Goal: Task Accomplishment & Management: Manage account settings

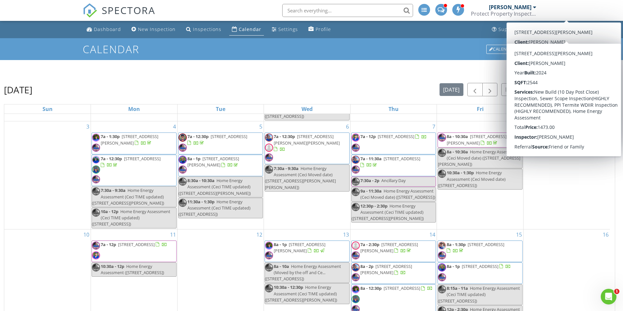
scroll to position [131, 0]
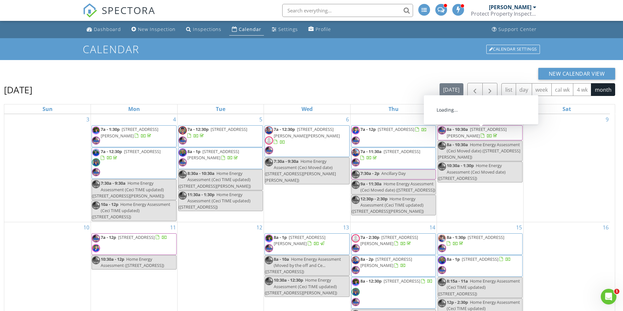
click at [574, 179] on div "9" at bounding box center [566, 168] width 86 height 108
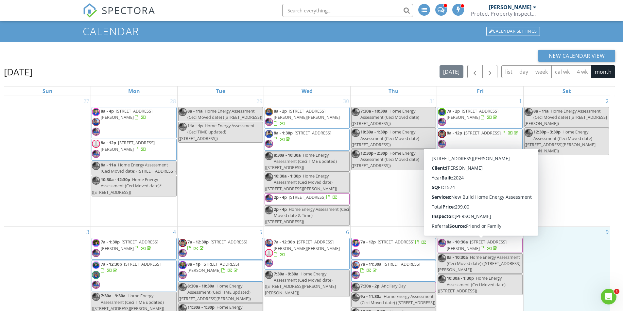
scroll to position [0, 0]
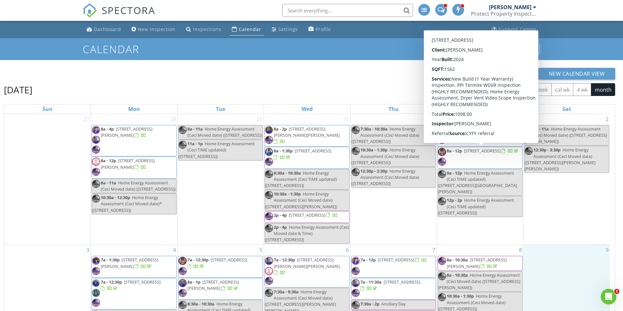
click at [385, 81] on div "New Calendar View August 2025 today list day week cal wk 4 wk month Sun Mon Tue…" at bounding box center [309, 231] width 611 height 326
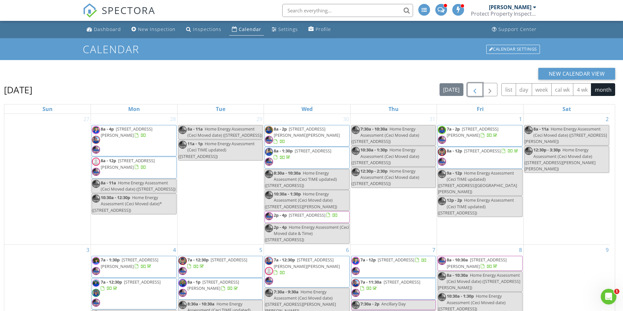
click at [474, 88] on span "button" at bounding box center [475, 90] width 8 height 8
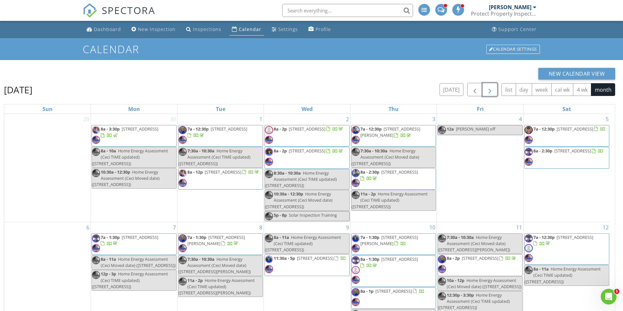
click at [492, 94] on span "button" at bounding box center [490, 90] width 8 height 8
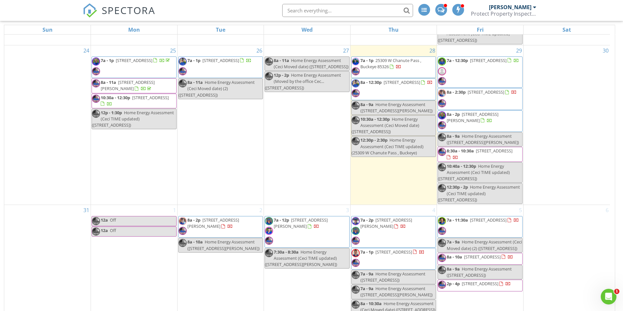
scroll to position [87, 0]
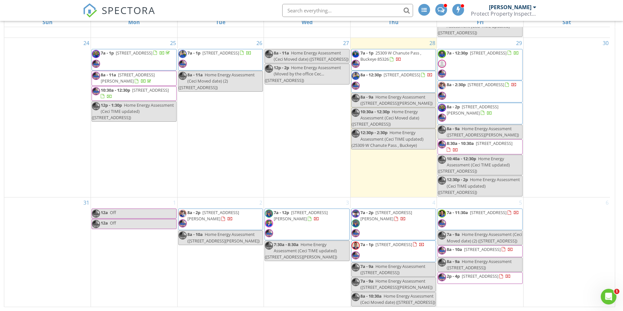
click at [507, 104] on span "8a - 2p 5854 E Sanford St , Mesa 85215" at bounding box center [480, 114] width 84 height 20
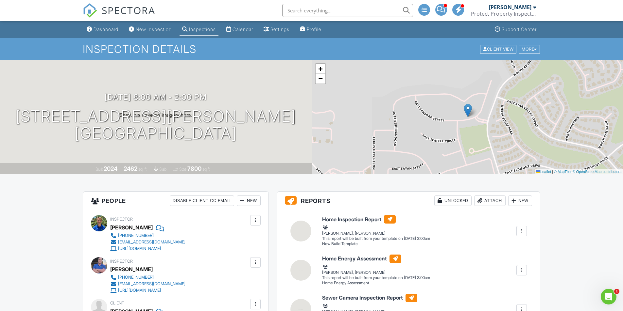
click at [246, 32] on link "Calendar" at bounding box center [240, 30] width 32 height 12
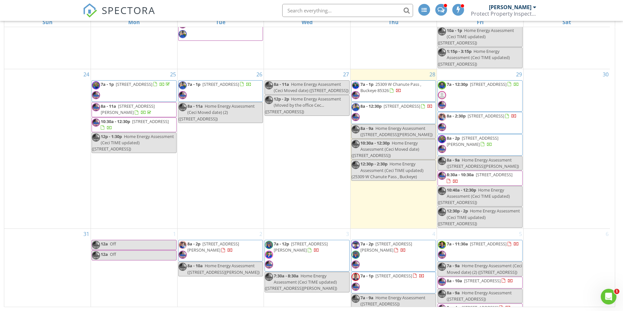
scroll to position [523, 0]
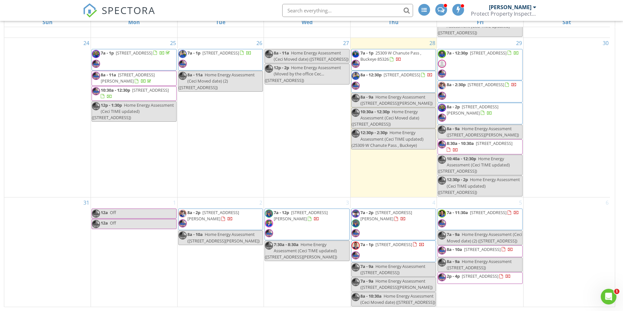
click at [504, 106] on span "8a - 2p 5854 E Sanford St , Mesa 85215" at bounding box center [480, 114] width 84 height 20
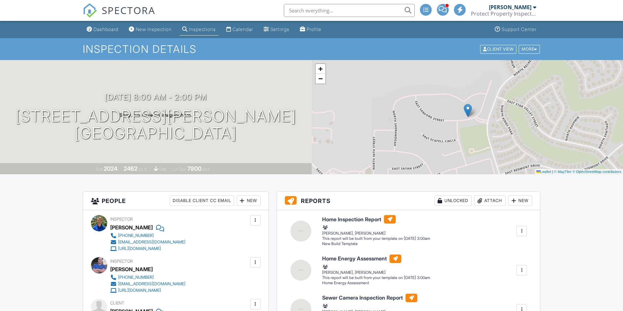
scroll to position [523, 0]
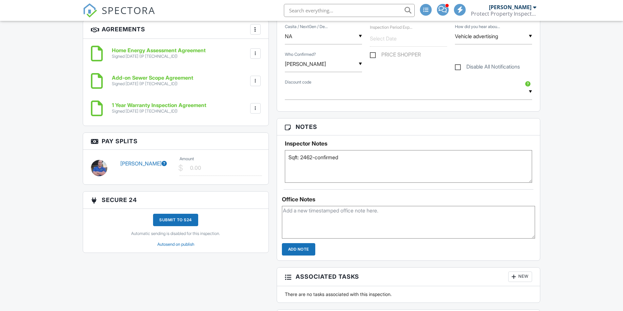
click at [344, 215] on textarea at bounding box center [408, 222] width 253 height 33
click at [367, 218] on textarea "Called the customer, talked to him to move ONLY EA for Wednesday, 09/03/25 betw…" at bounding box center [408, 222] width 253 height 33
type textarea "Called the customer, talked to him to move ONLY EA for Wednesday, 09/03/25 betw…"
click at [300, 251] on input "Add Note" at bounding box center [298, 249] width 33 height 12
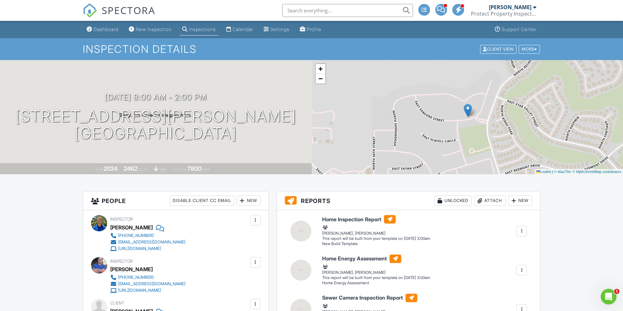
click at [241, 29] on div "Calendar" at bounding box center [242, 29] width 21 height 6
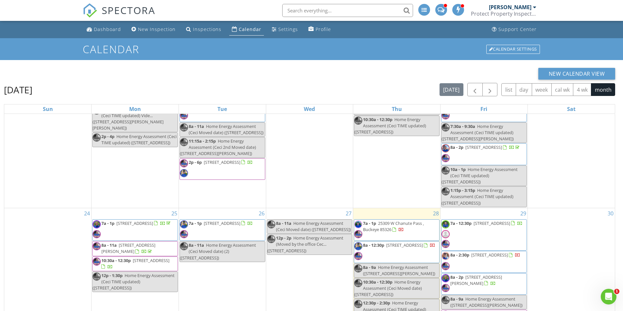
scroll to position [523, 0]
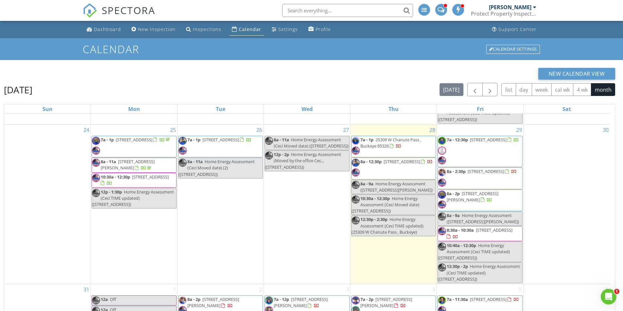
click at [508, 214] on div "8a - 9a Home Energy Assessment ([STREET_ADDRESS][PERSON_NAME])" at bounding box center [480, 219] width 84 height 12
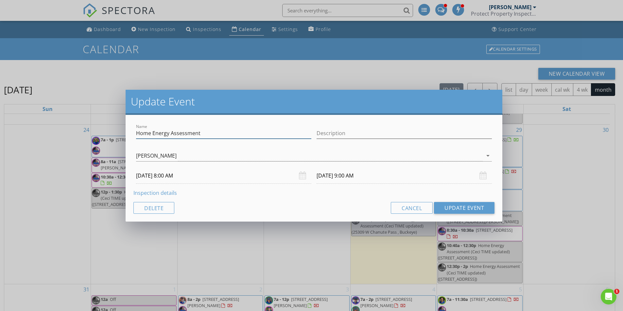
click at [212, 133] on input "Home Energy Assessment" at bounding box center [223, 133] width 175 height 11
type input "Home Energy Assessment (Ceci Moved date)"
click at [335, 130] on input "Description" at bounding box center [403, 133] width 175 height 11
type input "Talked to the customer and asked to move only EA to [DATE] between 9:30am to 11…"
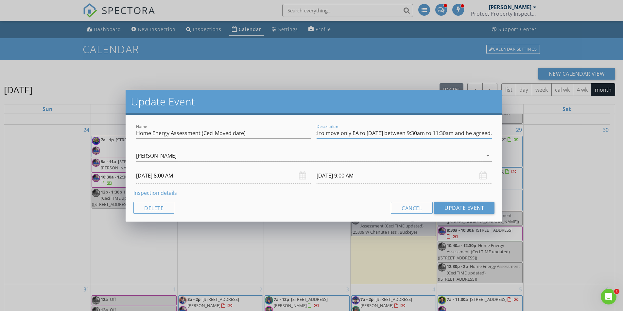
click at [146, 177] on input "[DATE] 8:00 AM" at bounding box center [223, 176] width 175 height 16
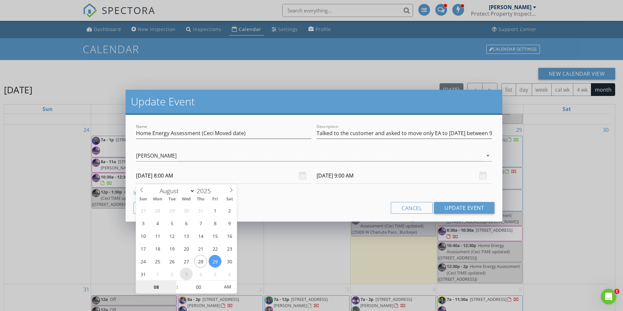
select select "8"
type input "[DATE] 8:00 AM"
type input "[DATE] 9:00 AM"
type input "09"
type input "[DATE] 9:00 AM"
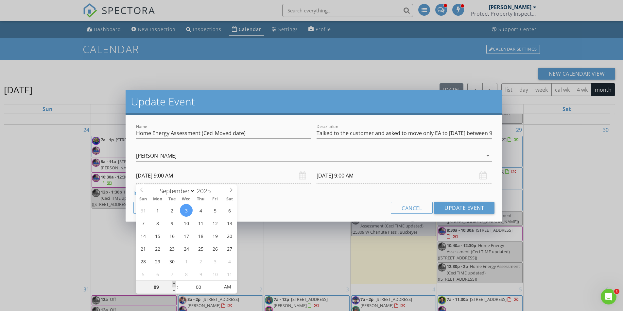
click at [172, 283] on span at bounding box center [174, 284] width 5 height 7
type input "[DATE] 10:00 AM"
type input "05"
type input "[DATE] 9:05 AM"
click at [216, 283] on span at bounding box center [216, 284] width 5 height 7
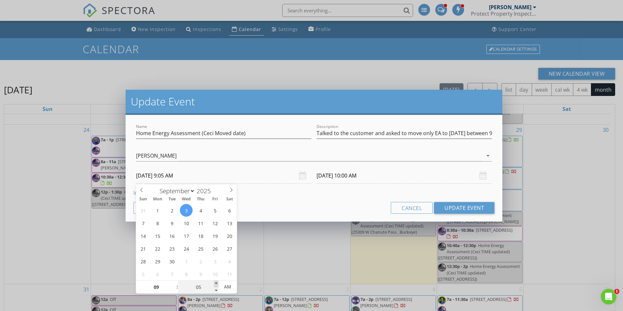
type input "05"
type input "[DATE] 10:05 AM"
type input "10"
type input "[DATE] 9:10 AM"
click at [217, 284] on span at bounding box center [216, 284] width 5 height 7
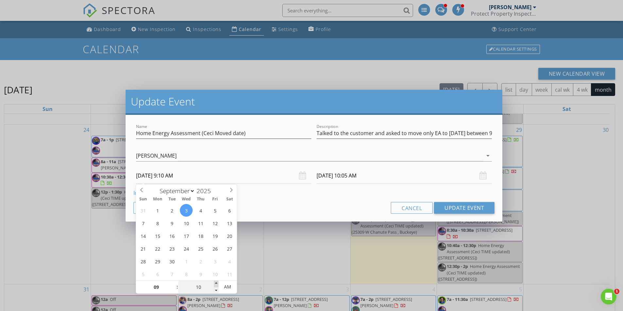
type input "10"
type input "[DATE] 10:10 AM"
type input "15"
type input "[DATE] 9:15 AM"
click at [216, 283] on span at bounding box center [216, 284] width 5 height 7
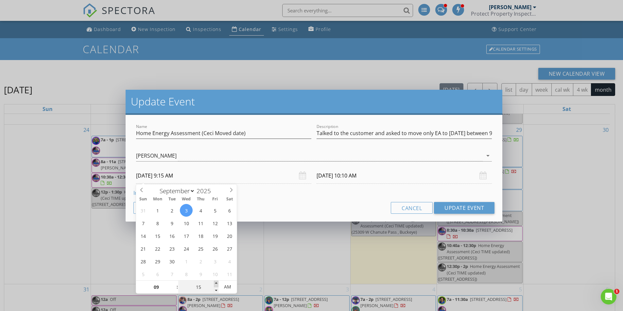
click at [216, 283] on span at bounding box center [216, 284] width 5 height 7
type input "20"
type input "[DATE] 9:20 AM"
type input "20"
type input "[DATE] 10:20 AM"
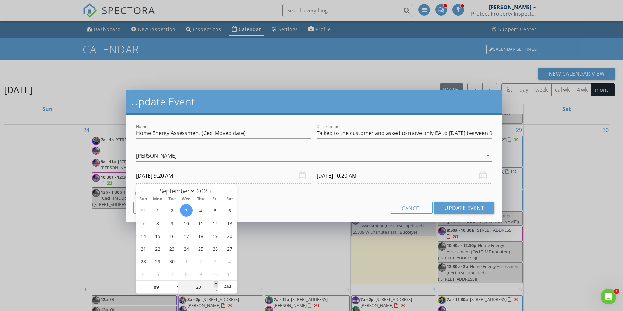
type input "25"
type input "[DATE] 9:25 AM"
click at [216, 283] on span at bounding box center [216, 284] width 5 height 7
type input "25"
type input "[DATE] 10:25 AM"
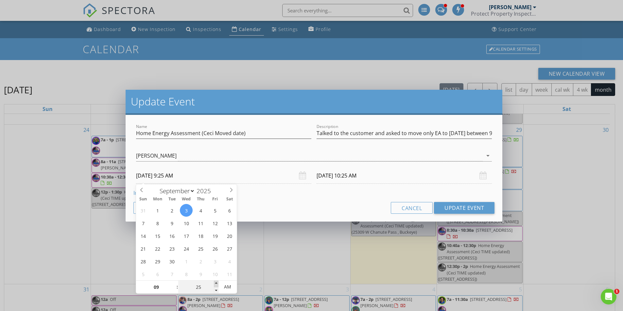
type input "30"
type input "[DATE] 9:30 AM"
click at [216, 283] on span at bounding box center [216, 284] width 5 height 7
type input "30"
type input "[DATE] 10:30 AM"
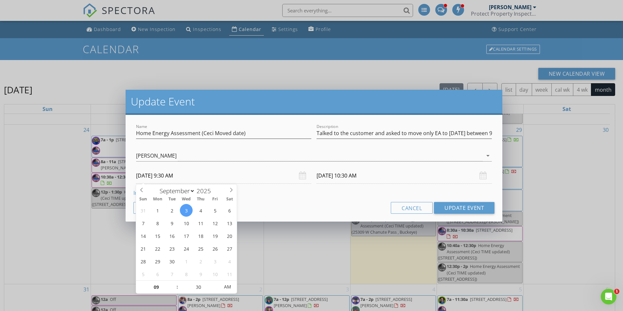
click at [352, 175] on input "[DATE] 10:30 AM" at bounding box center [403, 176] width 175 height 16
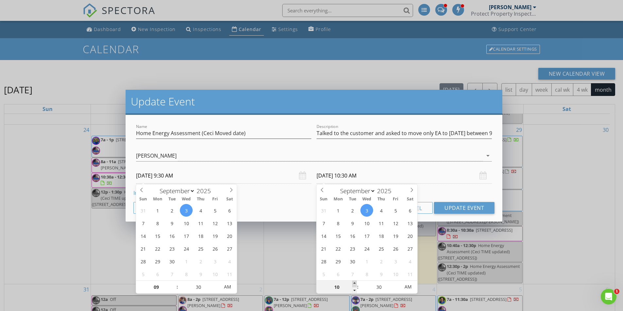
type input "11"
type input "[DATE] 11:30 AM"
click at [354, 282] on span at bounding box center [354, 284] width 5 height 7
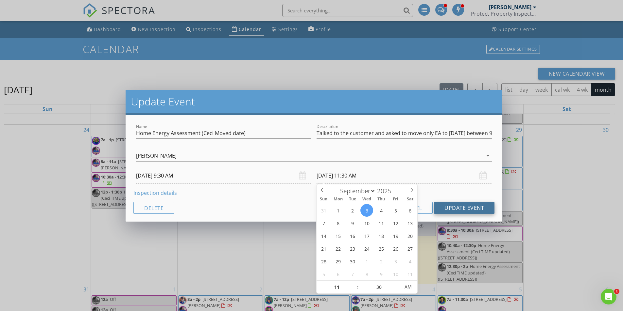
click at [459, 207] on button "Update Event" at bounding box center [464, 208] width 60 height 12
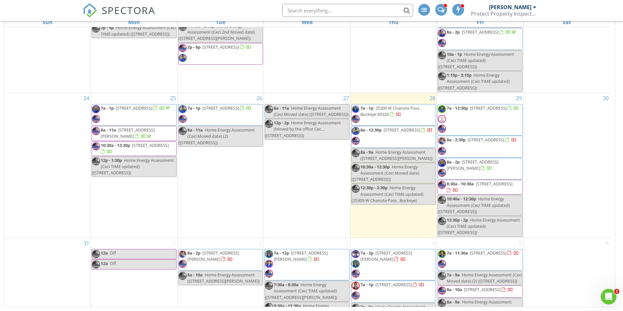
scroll to position [511, 0]
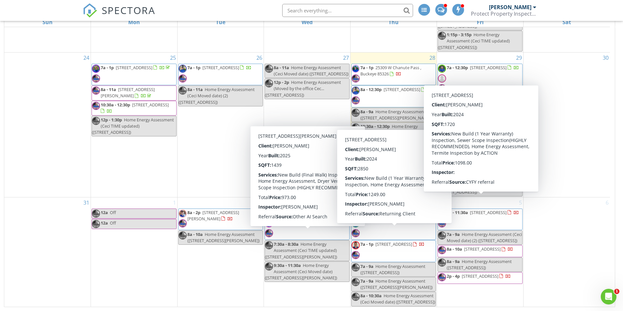
click at [572, 224] on div "6" at bounding box center [566, 253] width 86 height 110
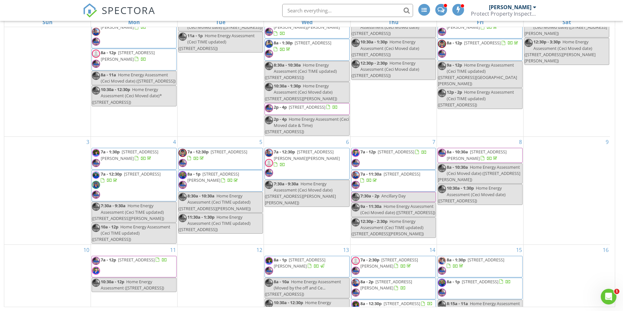
scroll to position [0, 0]
